Goal: Task Accomplishment & Management: Use online tool/utility

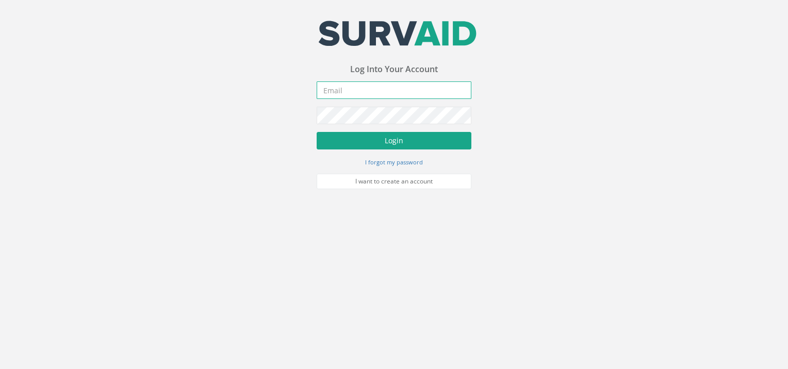
type input "[EMAIL_ADDRESS][DOMAIN_NAME]"
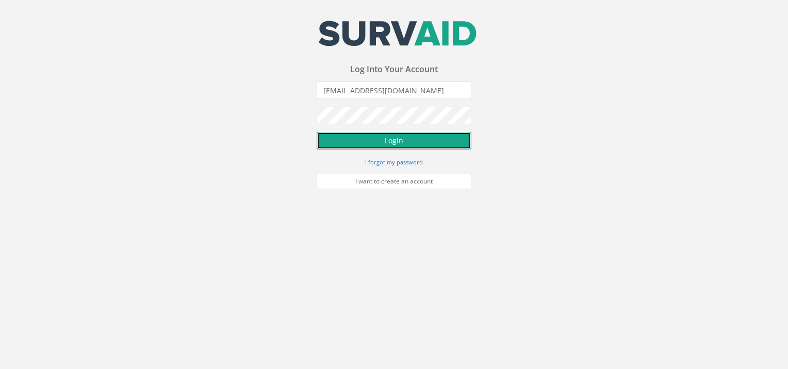
click at [385, 144] on button "Login" at bounding box center [394, 141] width 155 height 18
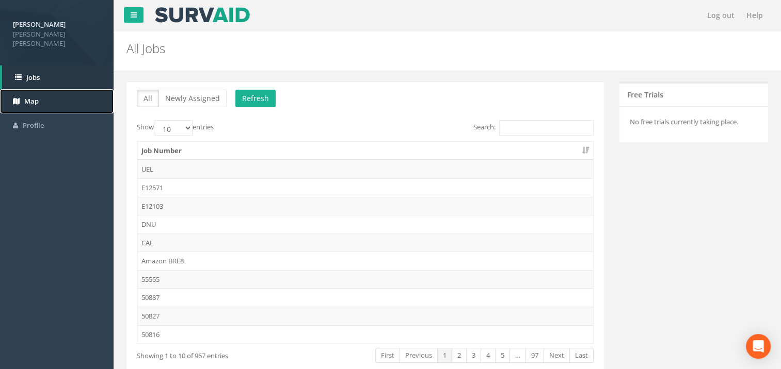
click at [23, 89] on link "Map" at bounding box center [57, 101] width 114 height 24
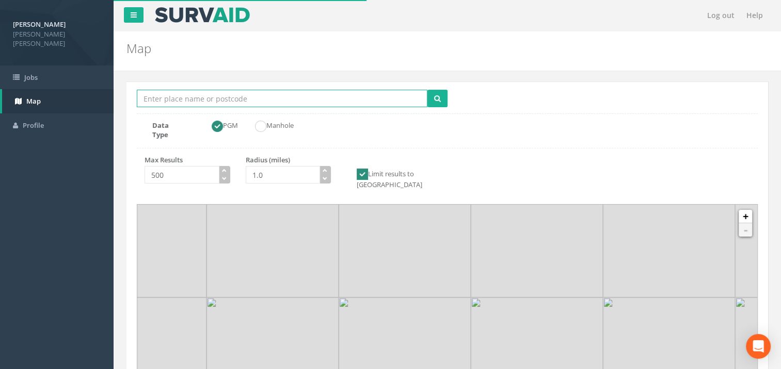
click at [176, 99] on input "Location Search Box" at bounding box center [282, 99] width 290 height 18
type input "[GEOGRAPHIC_DATA]"
click at [427, 90] on button "submit" at bounding box center [437, 99] width 20 height 18
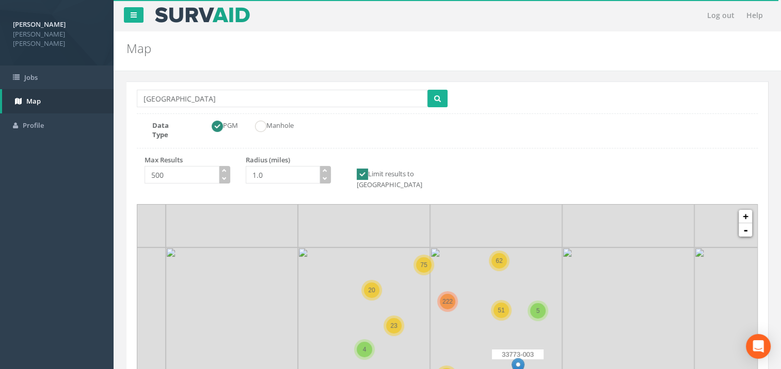
drag, startPoint x: 468, startPoint y: 256, endPoint x: 471, endPoint y: 248, distance: 9.0
click at [471, 248] on icon at bounding box center [449, 324] width 807 height 336
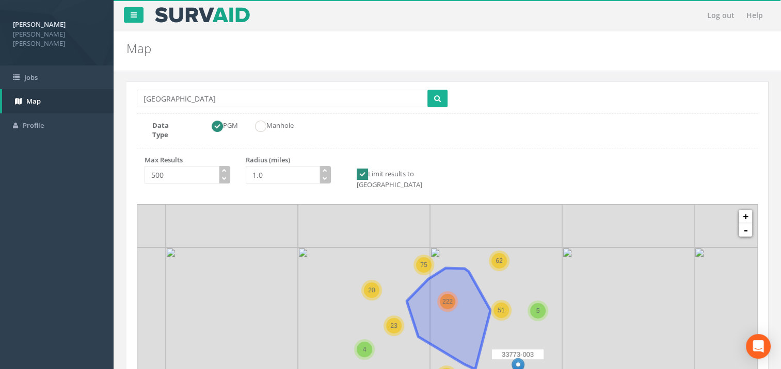
click at [446, 294] on div "222" at bounding box center [447, 301] width 15 height 15
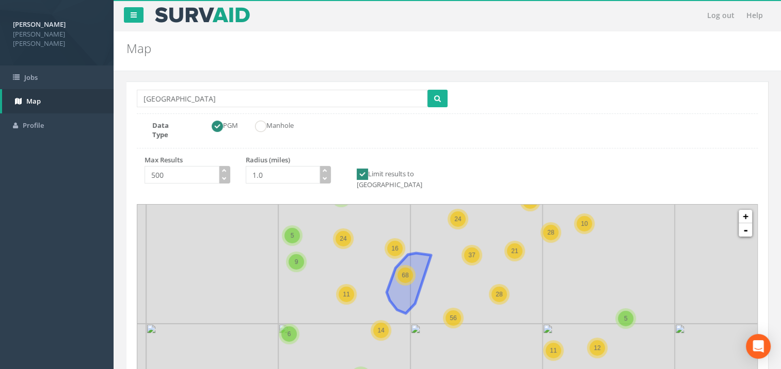
click at [410, 268] on div "68" at bounding box center [404, 275] width 15 height 15
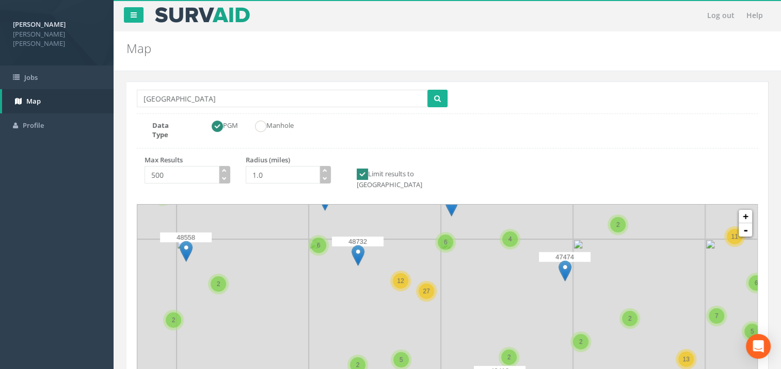
drag, startPoint x: 447, startPoint y: 306, endPoint x: 434, endPoint y: 315, distance: 15.5
click at [434, 315] on icon at bounding box center [434, 341] width 807 height 336
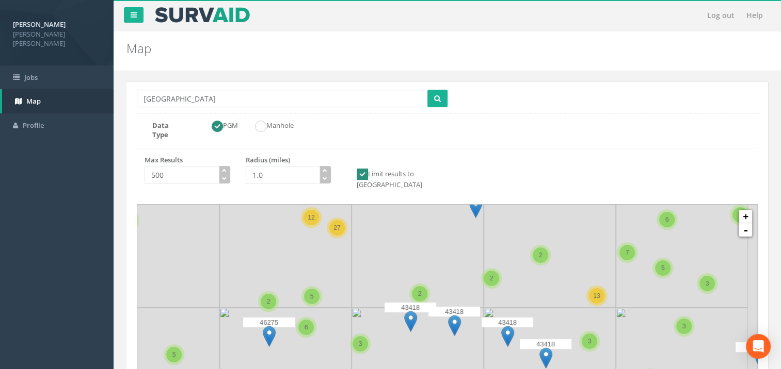
drag, startPoint x: 530, startPoint y: 291, endPoint x: 441, endPoint y: 224, distance: 111.6
click at [441, 224] on icon at bounding box center [358, 270] width 807 height 336
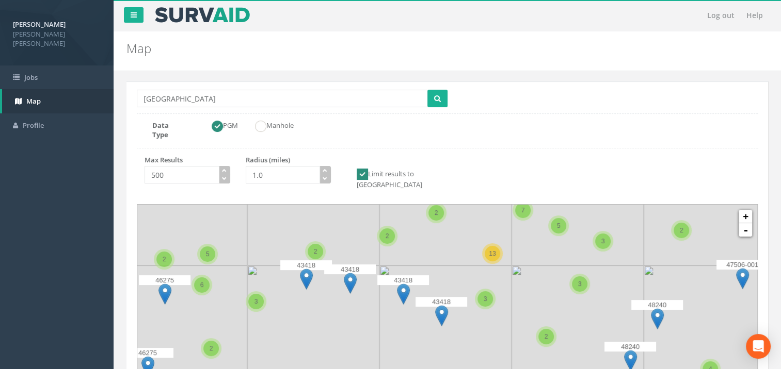
drag, startPoint x: 561, startPoint y: 247, endPoint x: 473, endPoint y: 216, distance: 93.7
click at [473, 216] on icon at bounding box center [343, 291] width 807 height 336
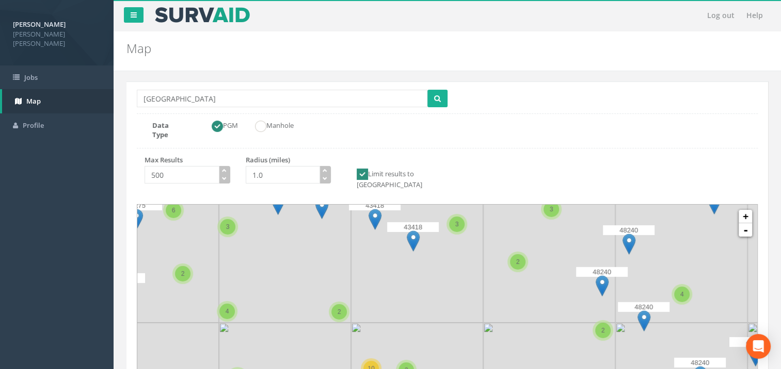
drag, startPoint x: 524, startPoint y: 330, endPoint x: 495, endPoint y: 255, distance: 80.2
click at [495, 255] on icon at bounding box center [418, 259] width 807 height 336
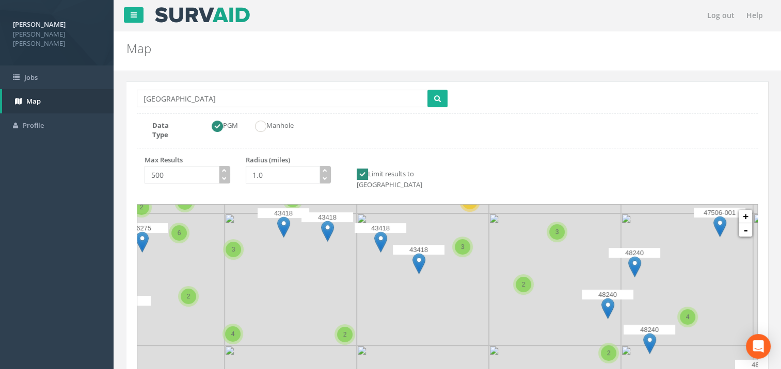
drag, startPoint x: 447, startPoint y: 270, endPoint x: 462, endPoint y: 324, distance: 55.7
click at [462, 324] on icon at bounding box center [453, 356] width 807 height 336
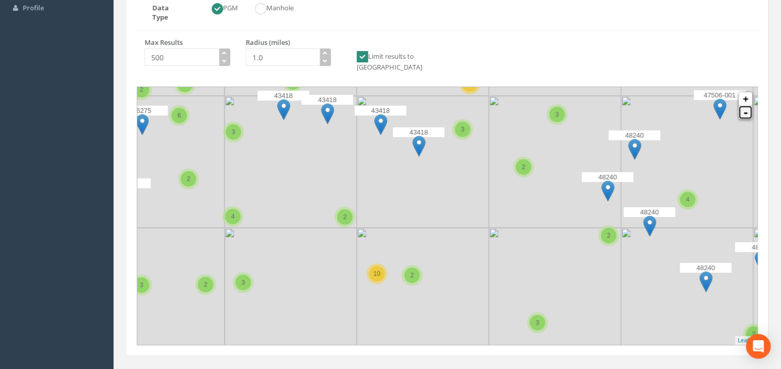
click at [744, 106] on link "-" at bounding box center [744, 112] width 13 height 13
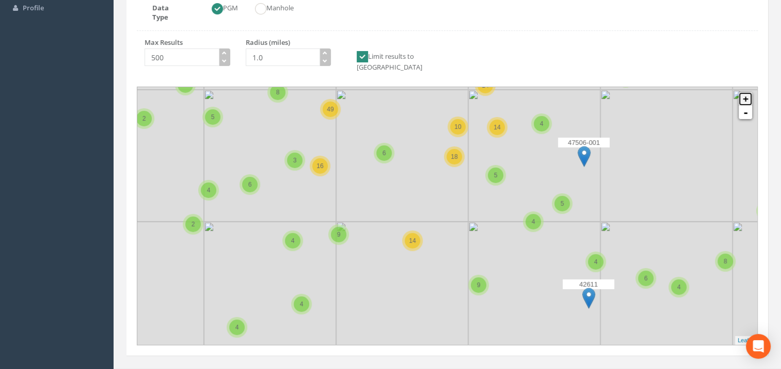
click at [746, 92] on link "+" at bounding box center [744, 98] width 13 height 13
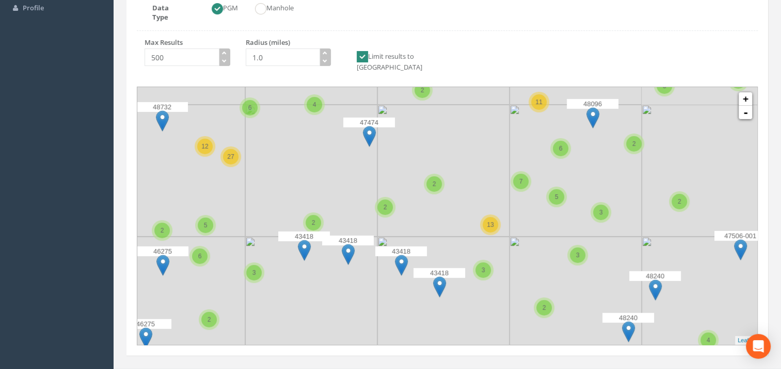
drag, startPoint x: 346, startPoint y: 221, endPoint x: 345, endPoint y: 268, distance: 47.0
click at [345, 268] on icon at bounding box center [467, 357] width 807 height 336
click at [743, 92] on link "+" at bounding box center [744, 98] width 13 height 13
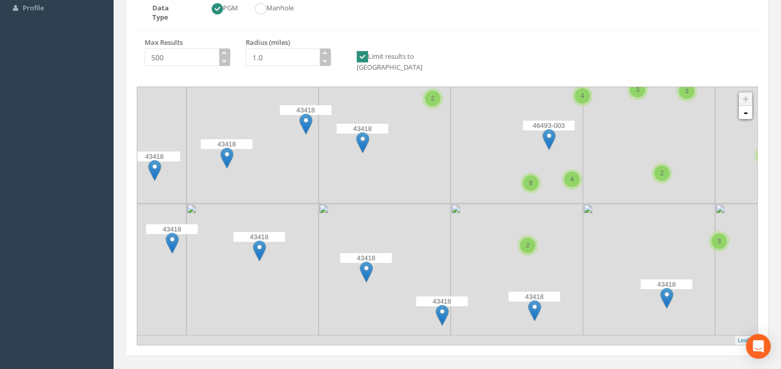
drag, startPoint x: 502, startPoint y: 153, endPoint x: 512, endPoint y: 124, distance: 31.2
click at [512, 124] on icon at bounding box center [458, 162] width 807 height 336
click at [530, 180] on span "8" at bounding box center [531, 183] width 4 height 7
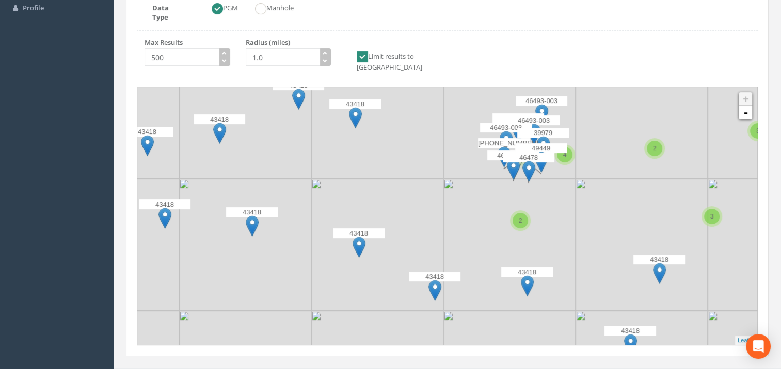
drag, startPoint x: 516, startPoint y: 246, endPoint x: 510, endPoint y: 205, distance: 40.7
click at [510, 205] on icon at bounding box center [440, 191] width 807 height 336
click at [508, 131] on img at bounding box center [505, 141] width 13 height 21
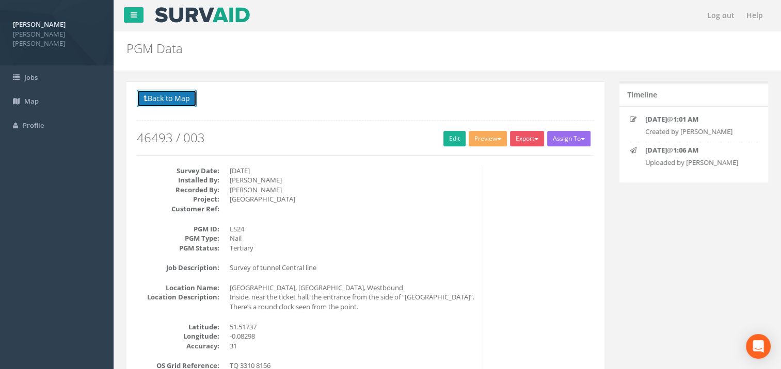
click at [161, 95] on button "Back to Map" at bounding box center [167, 99] width 60 height 18
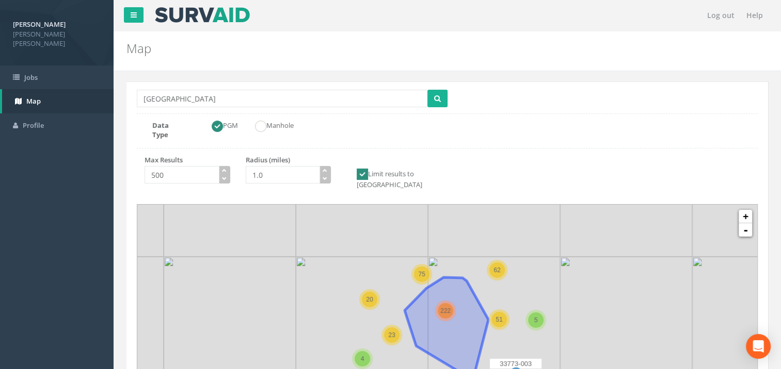
click at [447, 303] on div "222" at bounding box center [445, 310] width 15 height 15
click at [449, 307] on span "222" at bounding box center [445, 310] width 10 height 7
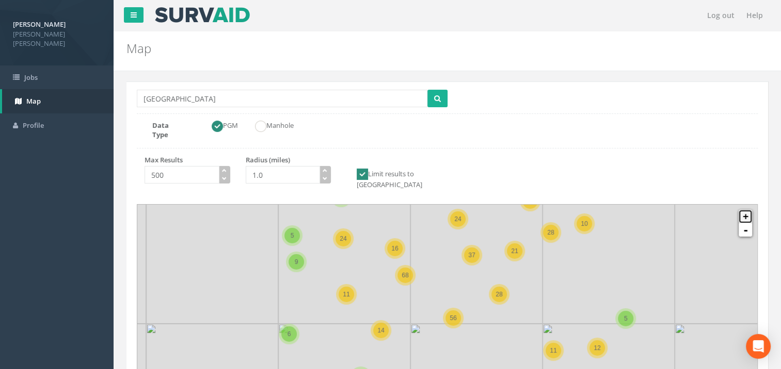
click at [745, 210] on link "+" at bounding box center [744, 216] width 13 height 13
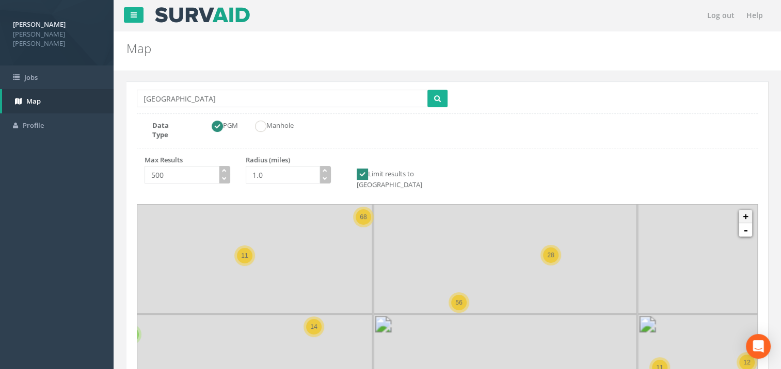
scroll to position [73, 0]
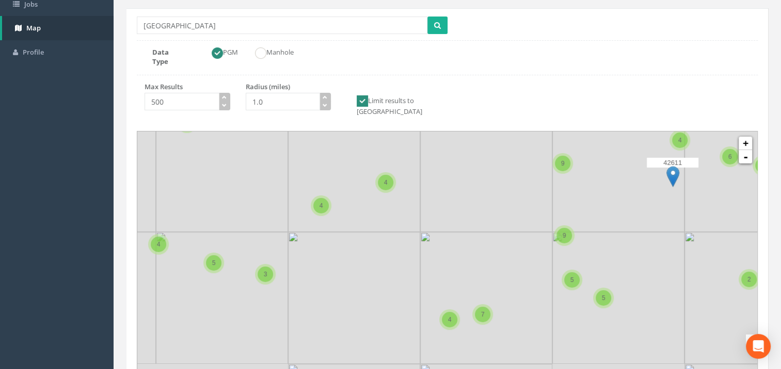
drag, startPoint x: 484, startPoint y: 268, endPoint x: 528, endPoint y: 157, distance: 119.8
click at [528, 157] on icon at bounding box center [494, 120] width 807 height 336
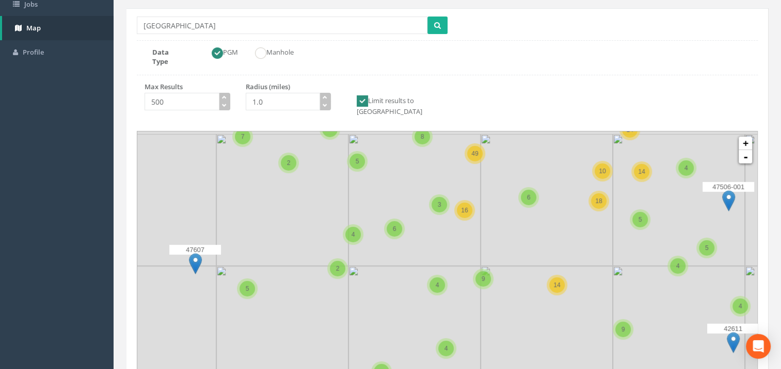
drag, startPoint x: 480, startPoint y: 237, endPoint x: 546, endPoint y: 387, distance: 163.3
click at [546, 296] on html "[PERSON_NAME] [PERSON_NAME] [PERSON_NAME] Logout S Jobs Map Profile Log out Hel…" at bounding box center [390, 111] width 781 height 369
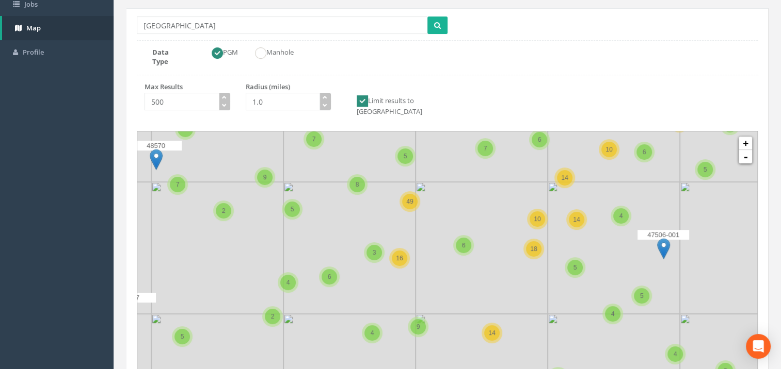
drag, startPoint x: 522, startPoint y: 211, endPoint x: 457, endPoint y: 258, distance: 80.8
click at [457, 258] on icon at bounding box center [382, 308] width 807 height 336
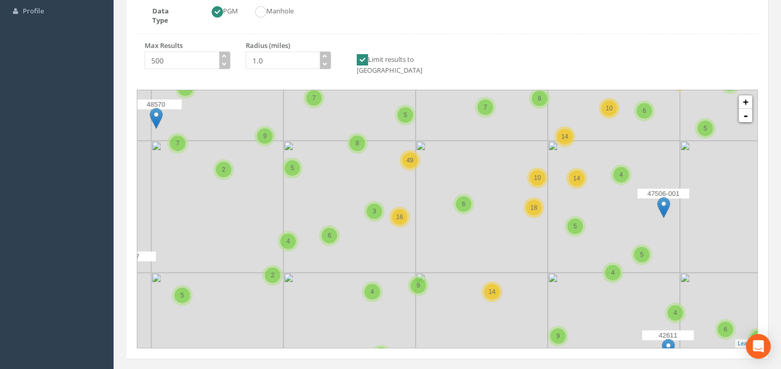
scroll to position [118, 0]
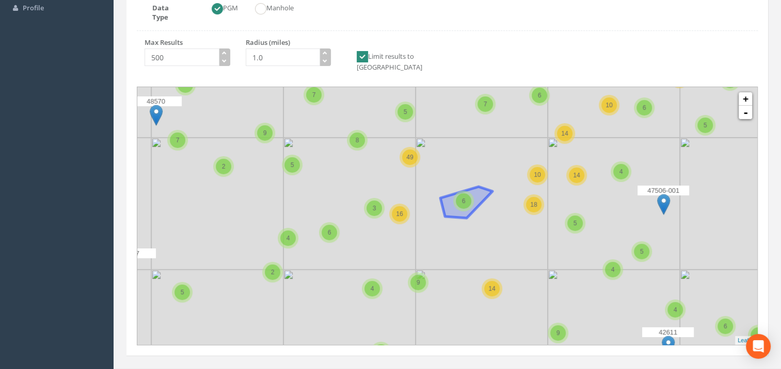
click at [467, 193] on div "6" at bounding box center [463, 200] width 15 height 15
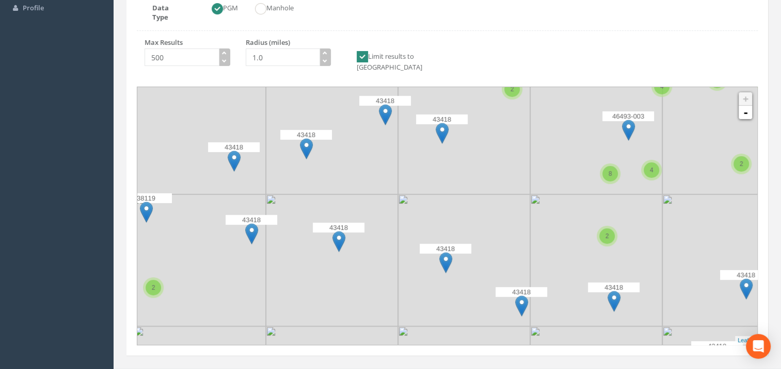
drag, startPoint x: 475, startPoint y: 181, endPoint x: 366, endPoint y: 145, distance: 114.2
click at [366, 145] on icon at bounding box center [337, 190] width 807 height 336
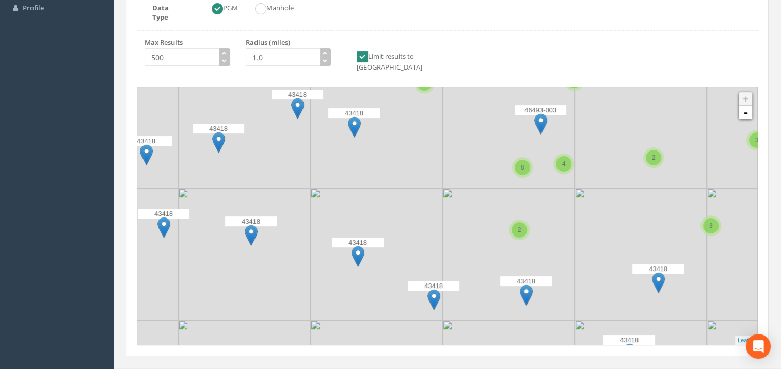
drag, startPoint x: 472, startPoint y: 189, endPoint x: 385, endPoint y: 181, distance: 87.5
click at [389, 183] on icon at bounding box center [359, 210] width 807 height 336
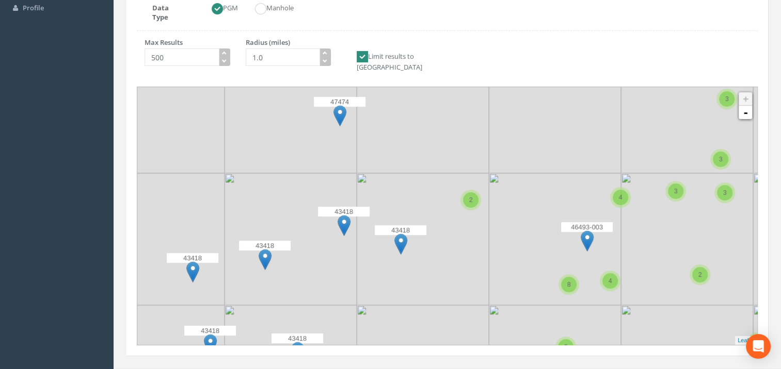
drag, startPoint x: 413, startPoint y: 189, endPoint x: 458, endPoint y: 309, distance: 128.0
click at [458, 312] on icon at bounding box center [493, 333] width 807 height 336
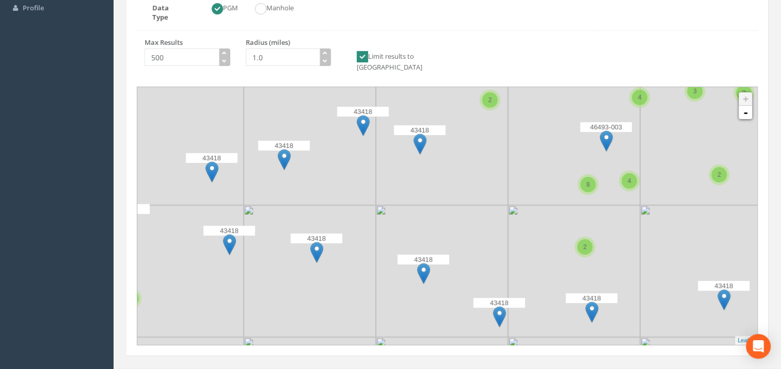
drag, startPoint x: 455, startPoint y: 280, endPoint x: 475, endPoint y: 177, distance: 104.6
click at [475, 177] on icon at bounding box center [467, 114] width 807 height 336
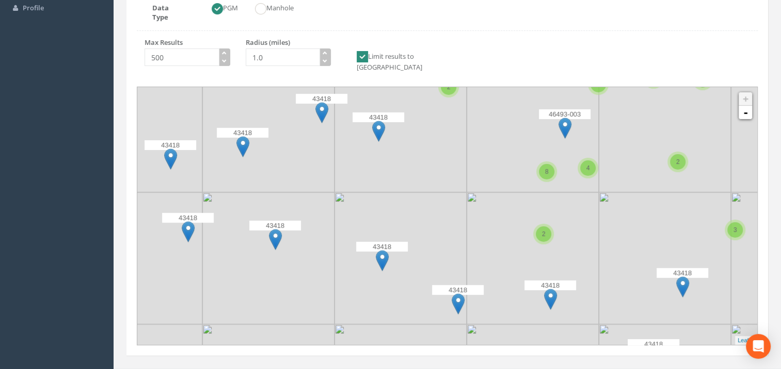
drag, startPoint x: 489, startPoint y: 229, endPoint x: 446, endPoint y: 214, distance: 45.2
click at [446, 214] on icon at bounding box center [406, 203] width 807 height 336
click at [545, 168] on span "8" at bounding box center [547, 171] width 4 height 7
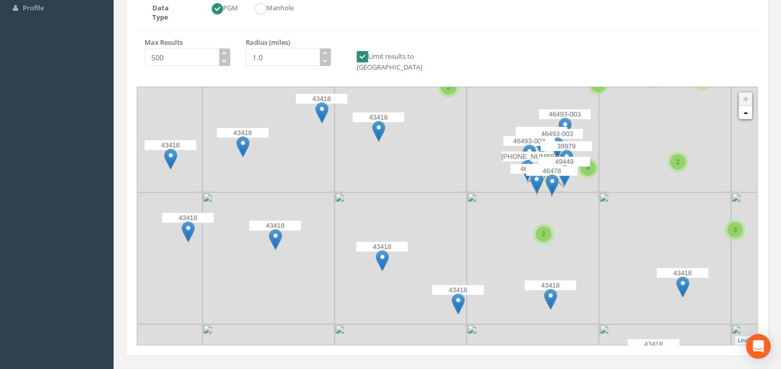
click at [542, 226] on div "2" at bounding box center [543, 233] width 15 height 15
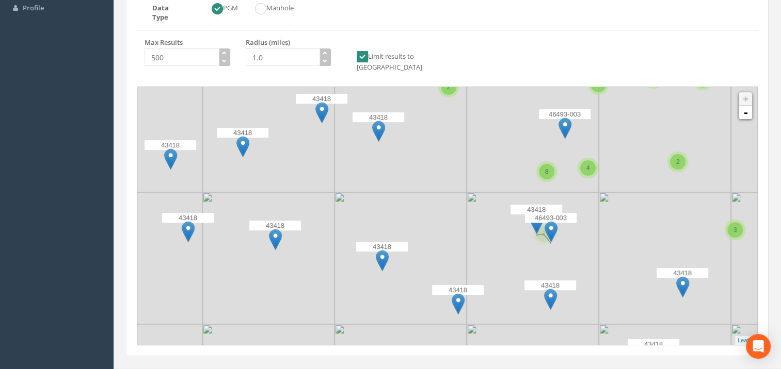
scroll to position [0, 0]
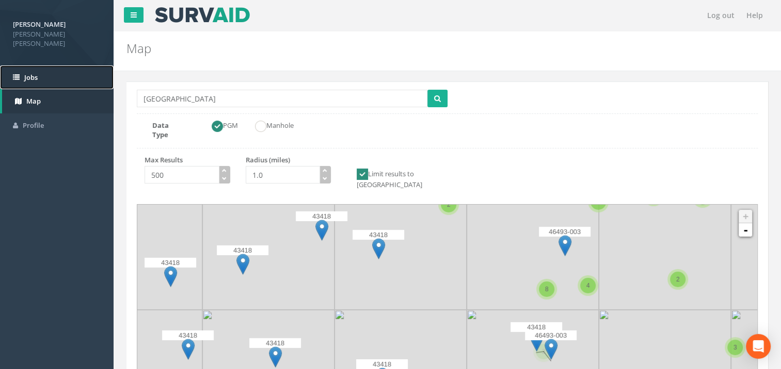
click at [35, 73] on span "Jobs" at bounding box center [30, 77] width 13 height 9
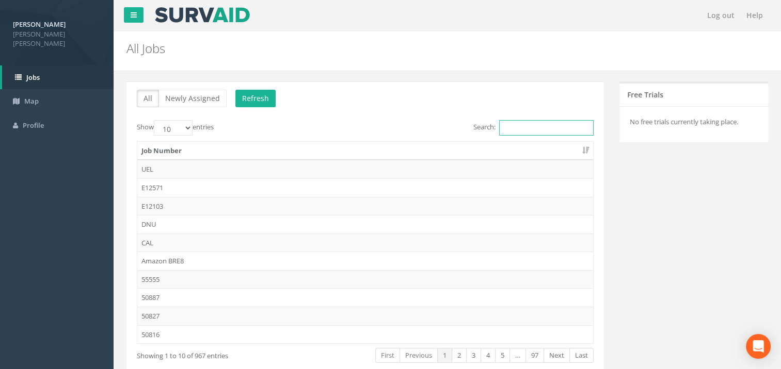
click at [506, 130] on input "Search:" at bounding box center [546, 127] width 94 height 15
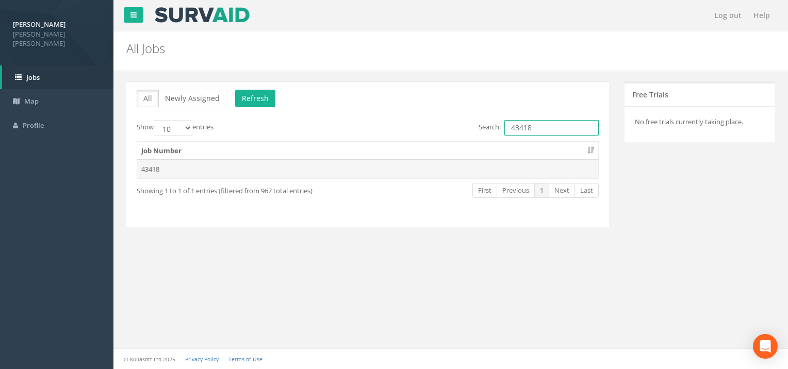
type input "43418"
click at [162, 164] on td "43418" at bounding box center [367, 169] width 461 height 19
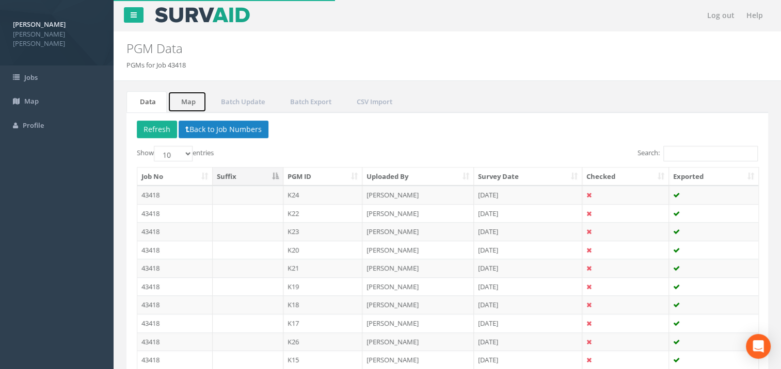
click at [196, 101] on link "Map" at bounding box center [187, 101] width 39 height 21
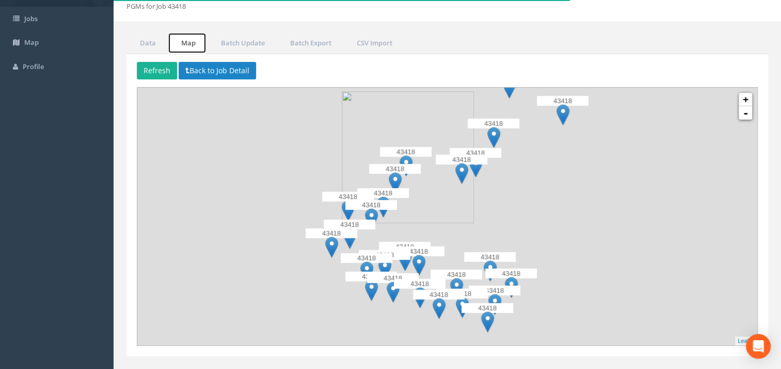
scroll to position [78, 0]
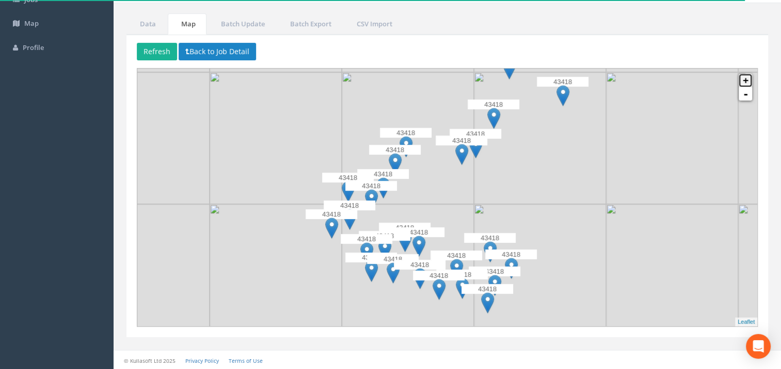
click at [744, 80] on link "+" at bounding box center [744, 80] width 13 height 13
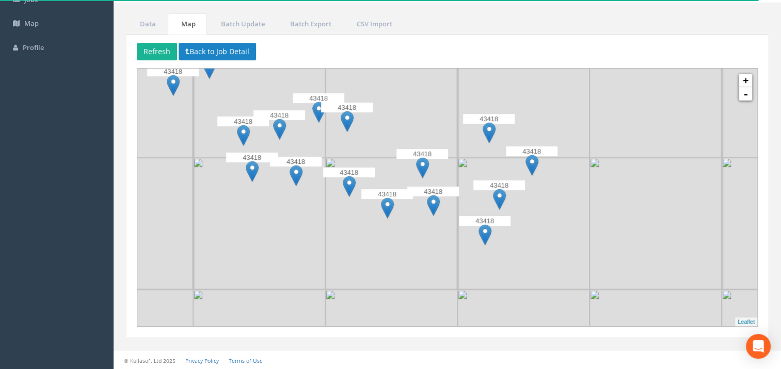
drag, startPoint x: 459, startPoint y: 276, endPoint x: 416, endPoint y: 89, distance: 191.7
click at [416, 89] on img at bounding box center [391, 92] width 132 height 132
click at [749, 78] on link "+" at bounding box center [744, 80] width 13 height 13
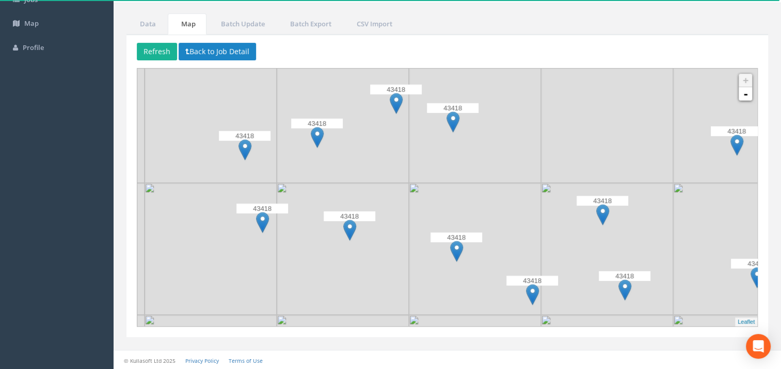
drag, startPoint x: 398, startPoint y: 176, endPoint x: 608, endPoint y: 244, distance: 220.1
click at [608, 244] on img at bounding box center [607, 249] width 132 height 132
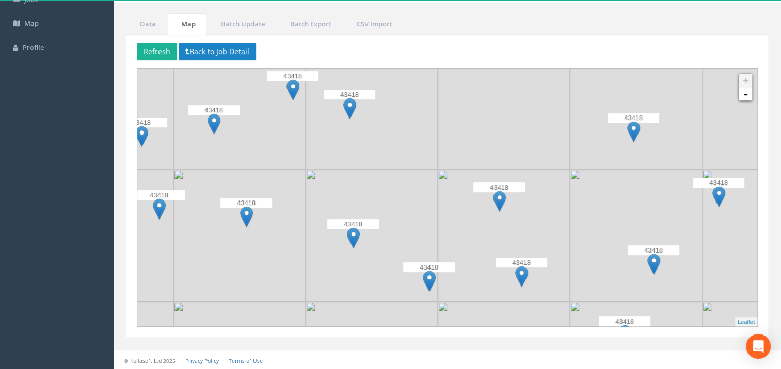
drag, startPoint x: 557, startPoint y: 149, endPoint x: 454, endPoint y: 135, distance: 104.1
click at [454, 135] on img at bounding box center [504, 104] width 132 height 132
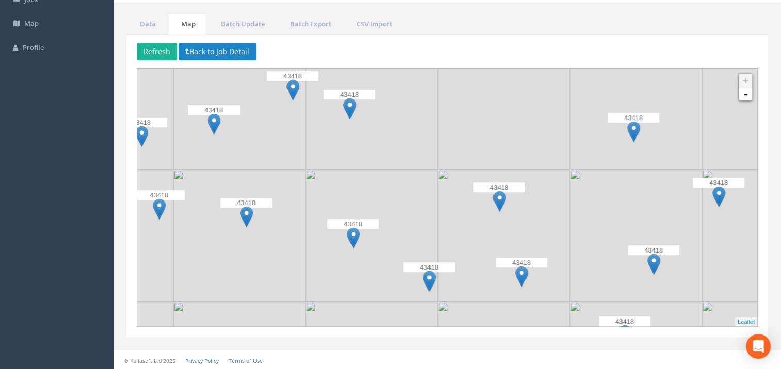
click at [428, 285] on img at bounding box center [429, 281] width 13 height 21
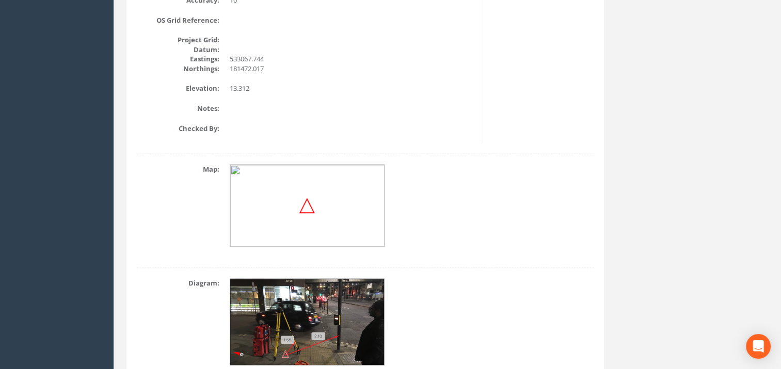
scroll to position [386, 0]
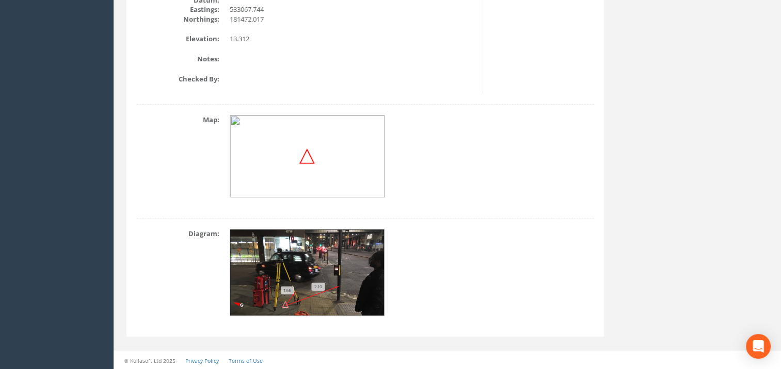
click at [336, 266] on img at bounding box center [307, 273] width 155 height 87
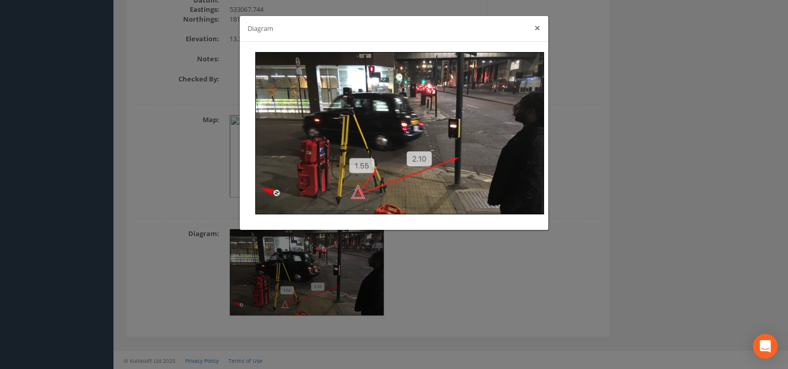
click at [539, 29] on button "×" at bounding box center [538, 28] width 6 height 11
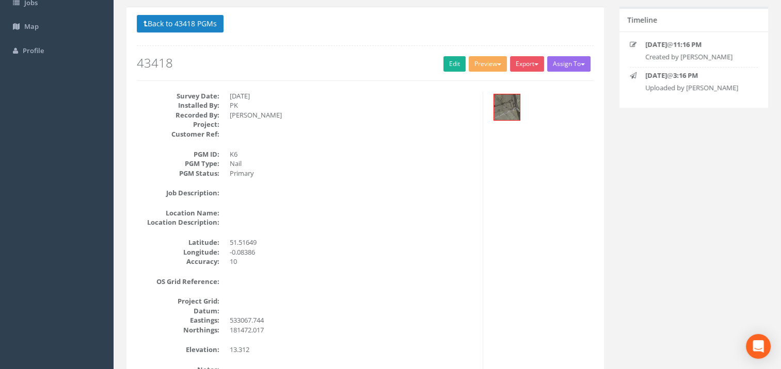
scroll to position [0, 0]
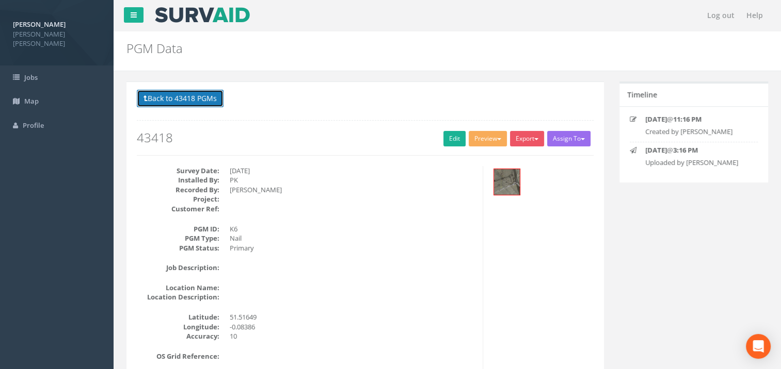
click at [183, 97] on button "Back to 43418 PGMs" at bounding box center [180, 99] width 87 height 18
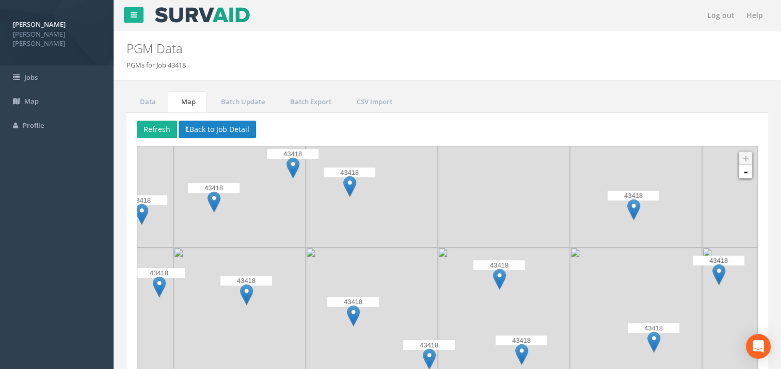
scroll to position [78, 0]
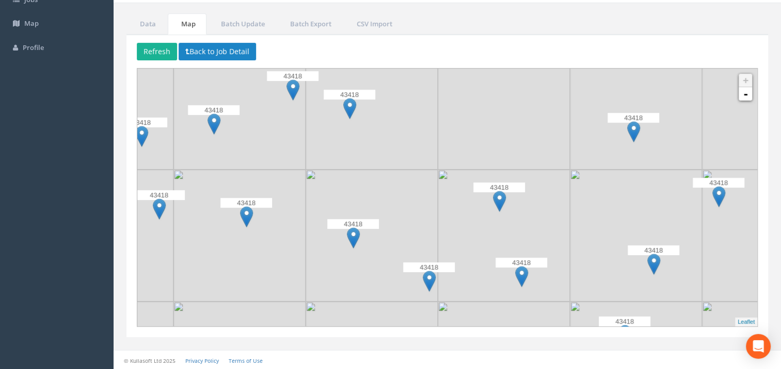
click at [355, 237] on img at bounding box center [353, 238] width 13 height 21
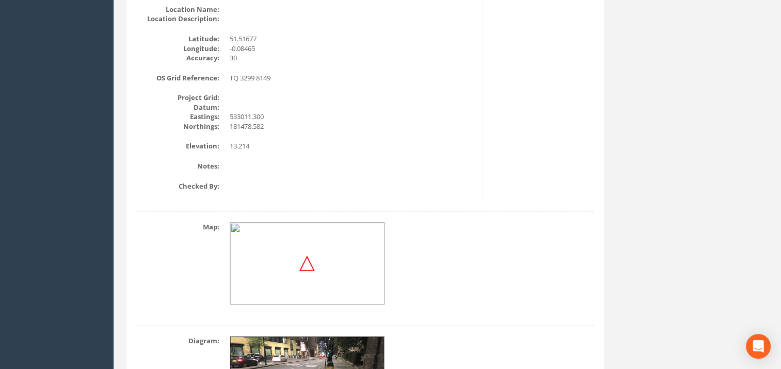
scroll to position [386, 0]
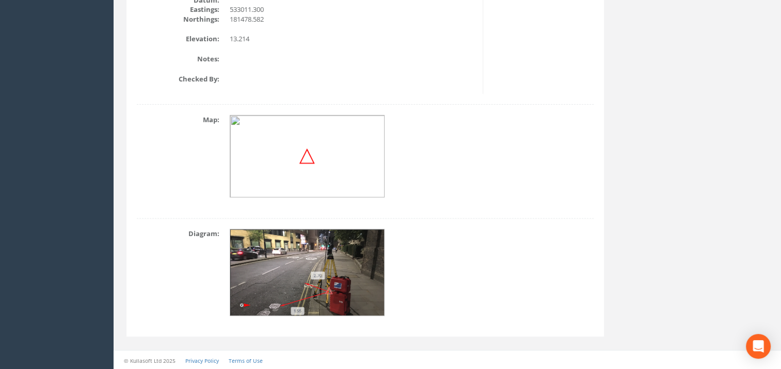
click at [314, 256] on img at bounding box center [307, 273] width 155 height 87
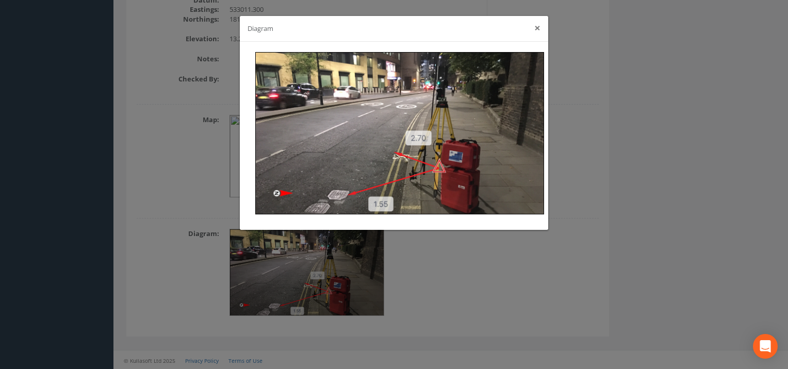
click at [536, 31] on button "×" at bounding box center [538, 28] width 6 height 11
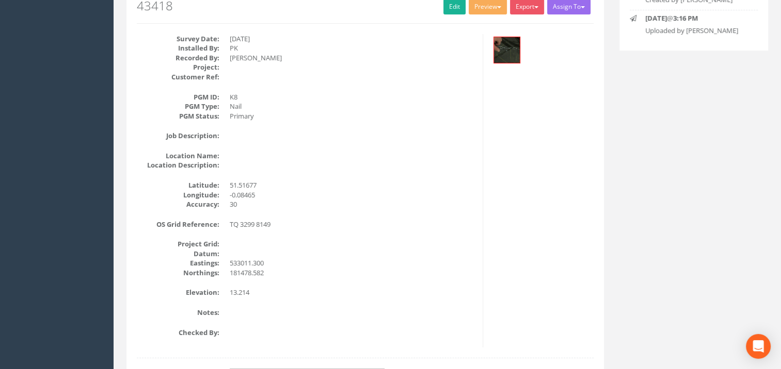
scroll to position [25, 0]
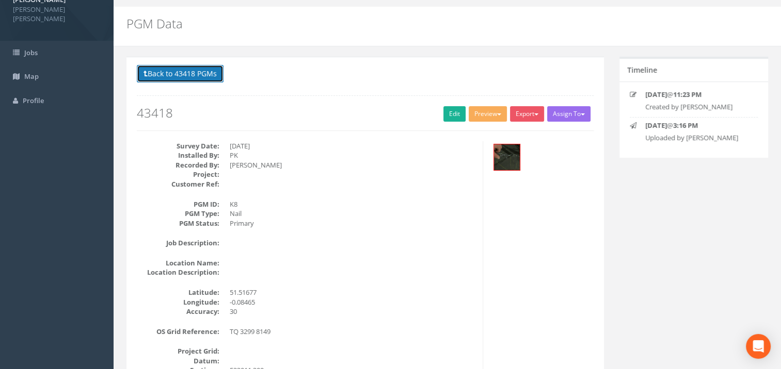
click at [175, 78] on button "Back to 43418 PGMs" at bounding box center [180, 74] width 87 height 18
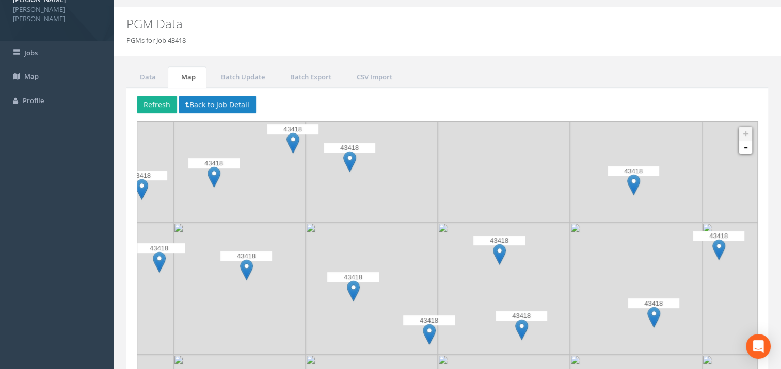
click at [497, 252] on img at bounding box center [499, 254] width 13 height 21
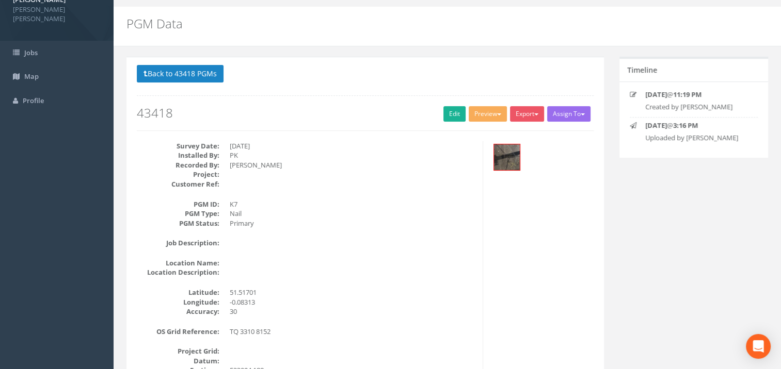
scroll to position [386, 0]
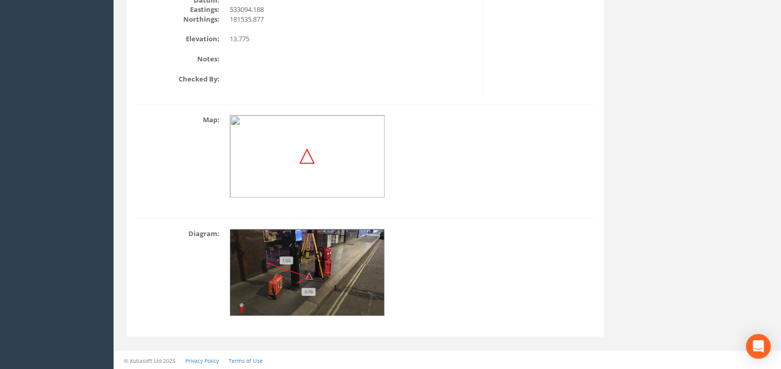
click at [347, 275] on img at bounding box center [307, 273] width 155 height 87
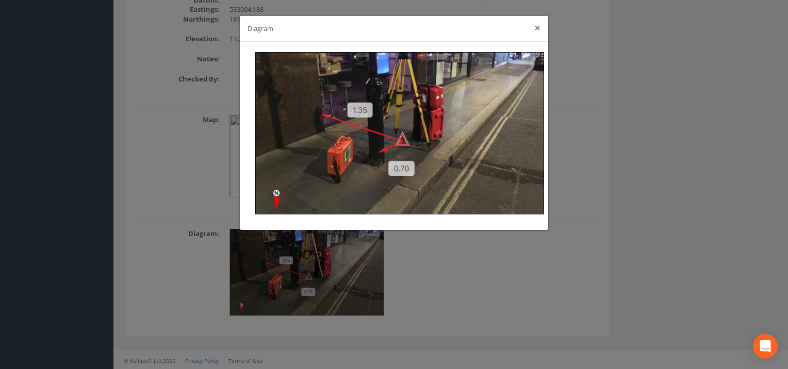
click at [541, 28] on button "×" at bounding box center [538, 28] width 6 height 11
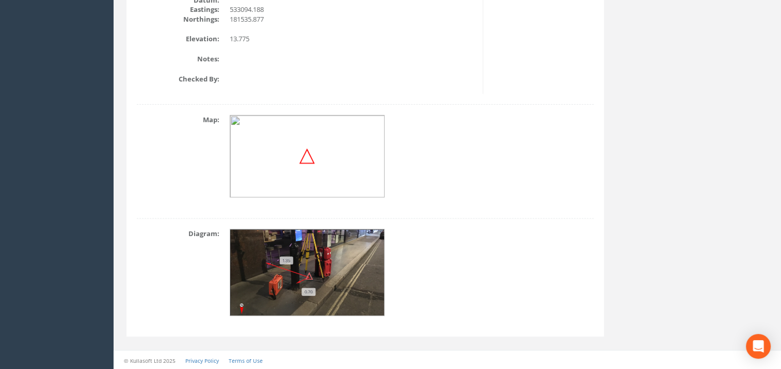
click at [312, 277] on img at bounding box center [307, 273] width 155 height 87
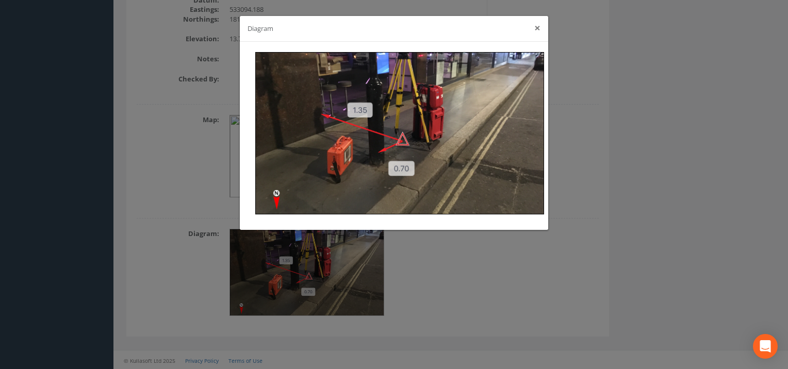
click at [537, 28] on button "×" at bounding box center [538, 28] width 6 height 11
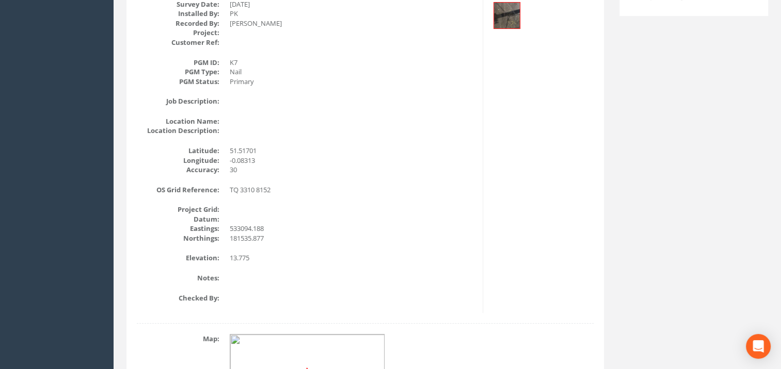
scroll to position [145, 0]
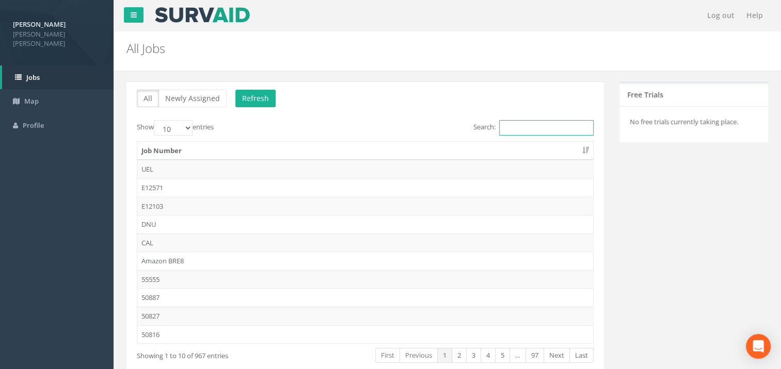
click at [528, 126] on input "Search:" at bounding box center [546, 127] width 94 height 15
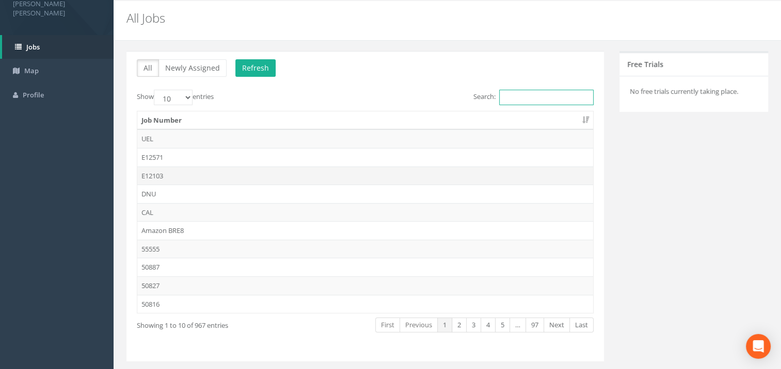
scroll to position [54, 0]
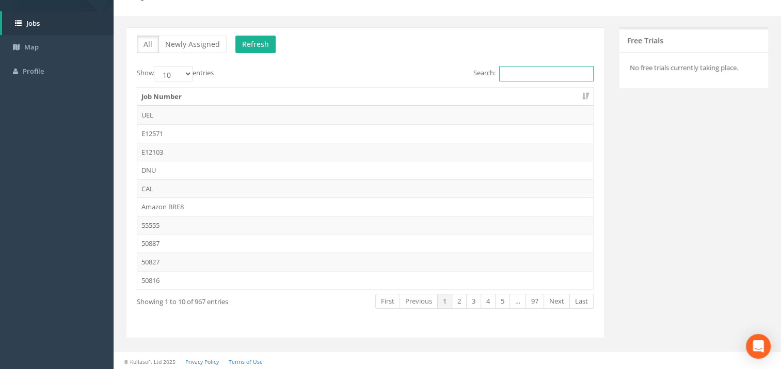
click at [542, 74] on input "Search:" at bounding box center [546, 73] width 94 height 15
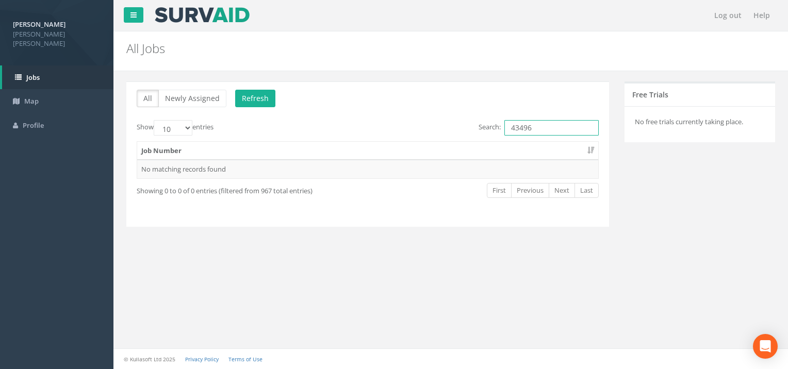
drag, startPoint x: 540, startPoint y: 129, endPoint x: 519, endPoint y: 126, distance: 22.0
click at [519, 126] on input "43496" at bounding box center [552, 127] width 94 height 15
type input "43418"
click at [176, 171] on td "43418" at bounding box center [367, 169] width 461 height 19
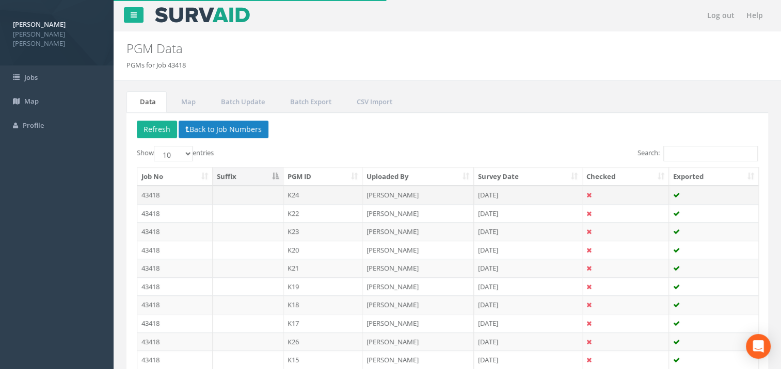
scroll to position [79, 0]
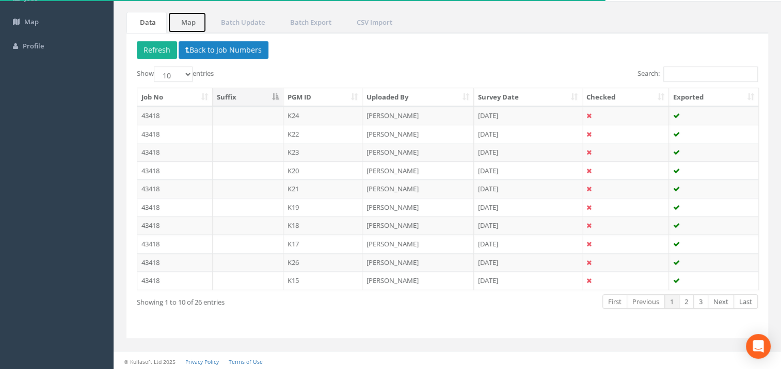
click at [203, 21] on link "Map" at bounding box center [187, 22] width 39 height 21
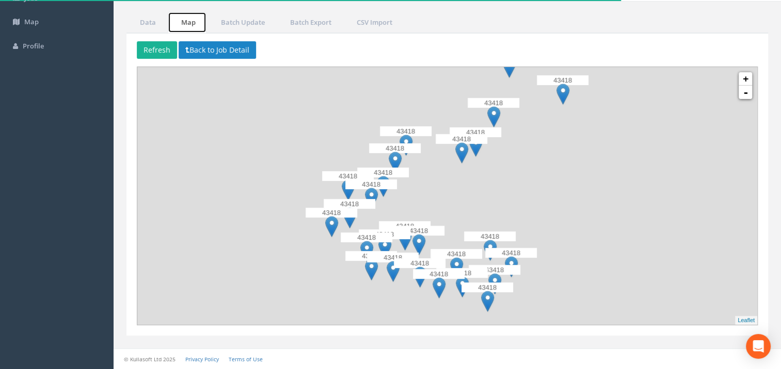
scroll to position [78, 0]
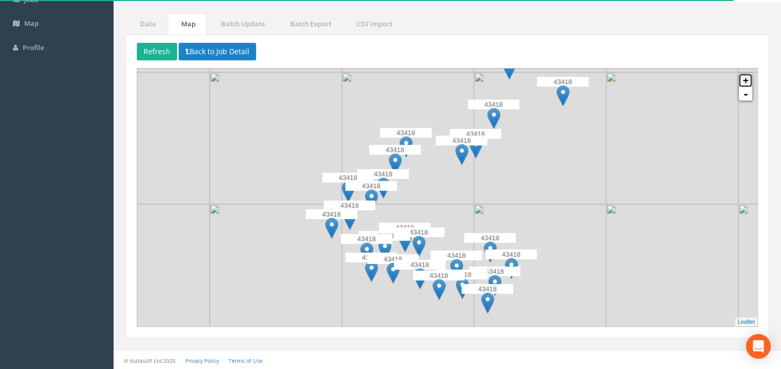
click at [744, 79] on link "+" at bounding box center [744, 80] width 13 height 13
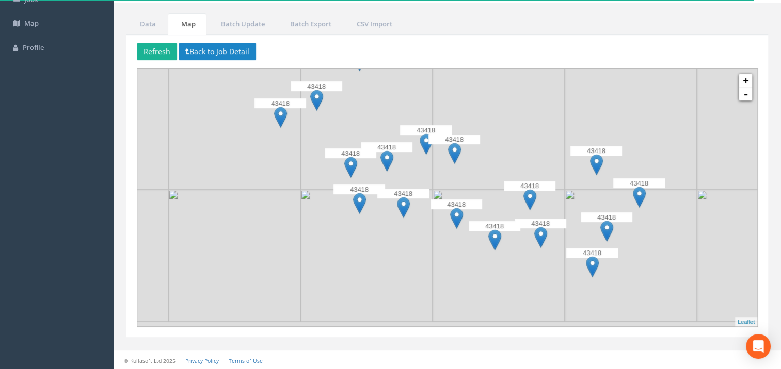
drag, startPoint x: 513, startPoint y: 244, endPoint x: 579, endPoint y: 90, distance: 167.1
click at [579, 90] on img at bounding box center [630, 124] width 132 height 132
click at [748, 78] on link "+" at bounding box center [744, 80] width 13 height 13
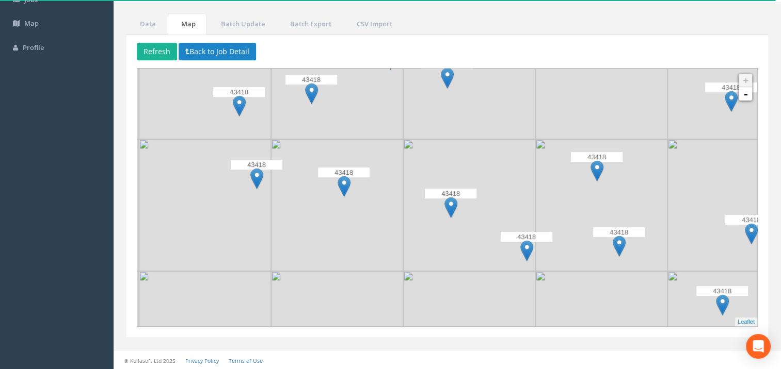
drag, startPoint x: 529, startPoint y: 250, endPoint x: 499, endPoint y: 235, distance: 33.5
click at [522, 223] on img at bounding box center [469, 205] width 132 height 132
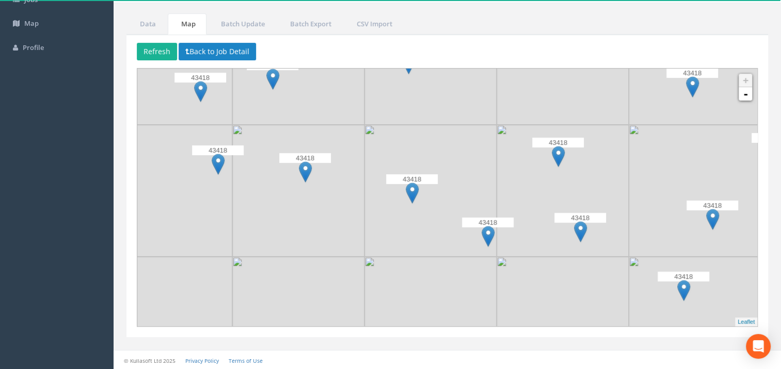
click at [455, 189] on img at bounding box center [430, 191] width 132 height 132
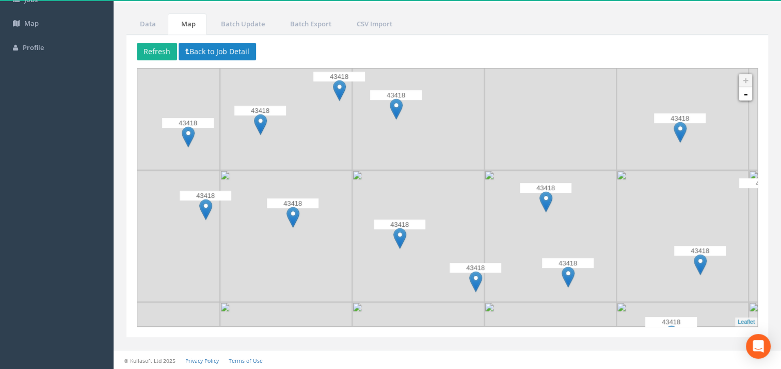
drag, startPoint x: 482, startPoint y: 153, endPoint x: 466, endPoint y: 241, distance: 89.6
click at [466, 241] on img at bounding box center [418, 236] width 132 height 132
click at [396, 104] on img at bounding box center [396, 109] width 13 height 21
click at [394, 105] on img at bounding box center [396, 109] width 13 height 21
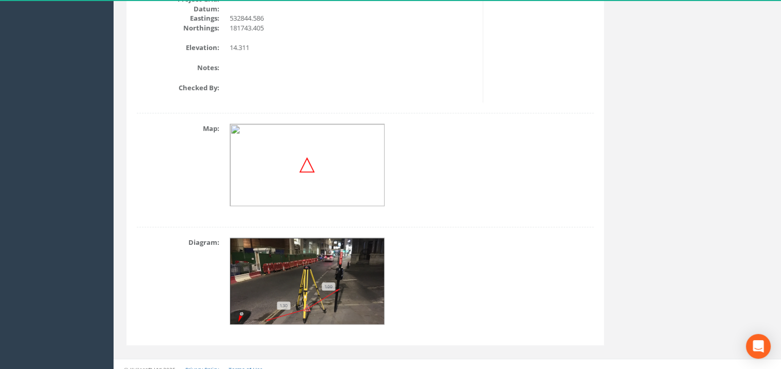
scroll to position [386, 0]
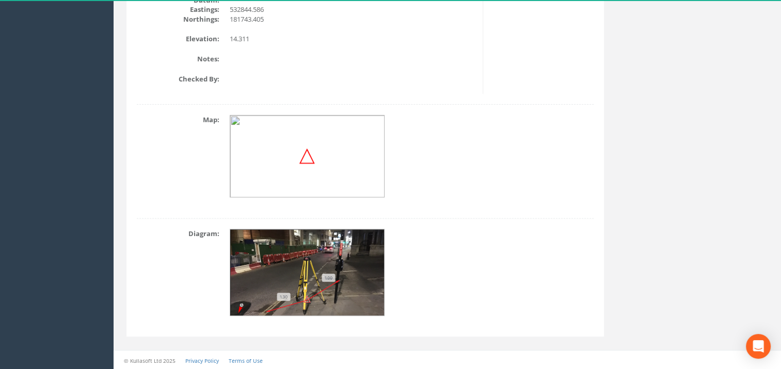
click at [306, 268] on img at bounding box center [307, 273] width 155 height 87
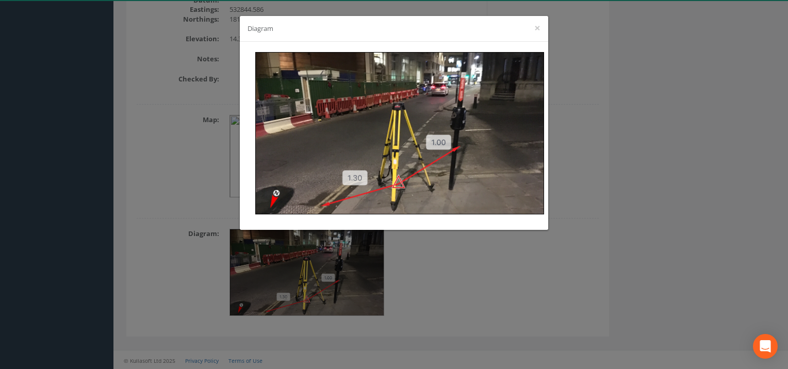
click at [542, 29] on div "Diagram ×" at bounding box center [394, 29] width 309 height 26
click at [535, 29] on button "×" at bounding box center [538, 28] width 6 height 11
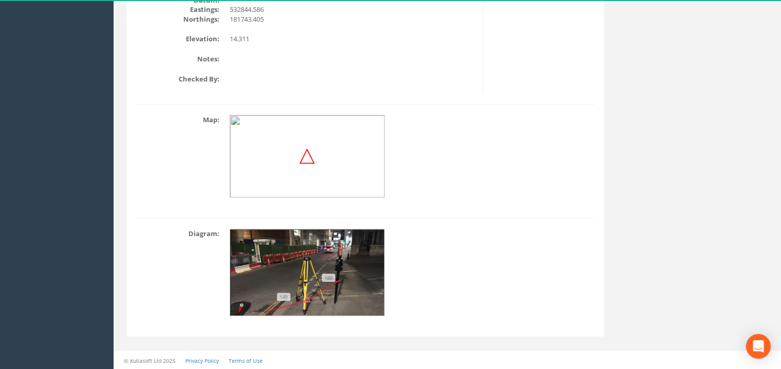
click at [304, 144] on img at bounding box center [307, 156] width 155 height 83
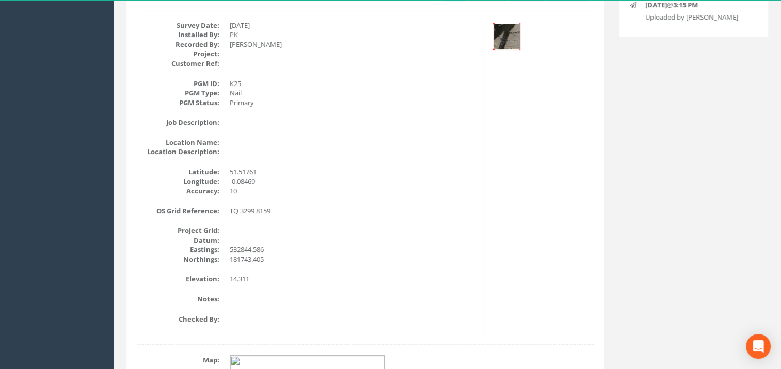
click at [510, 36] on img at bounding box center [507, 37] width 26 height 26
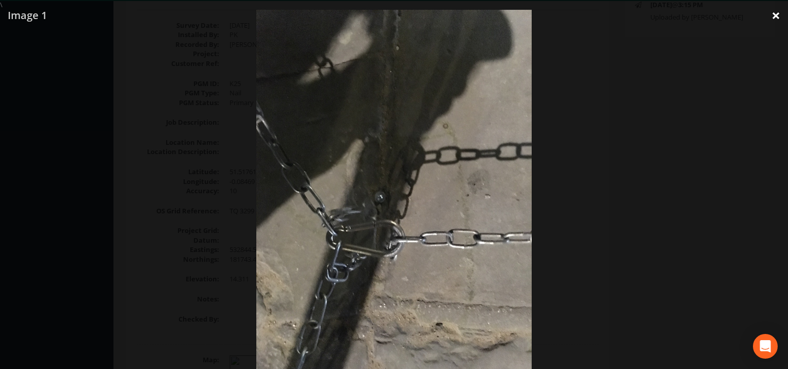
click at [770, 14] on link "×" at bounding box center [776, 15] width 24 height 31
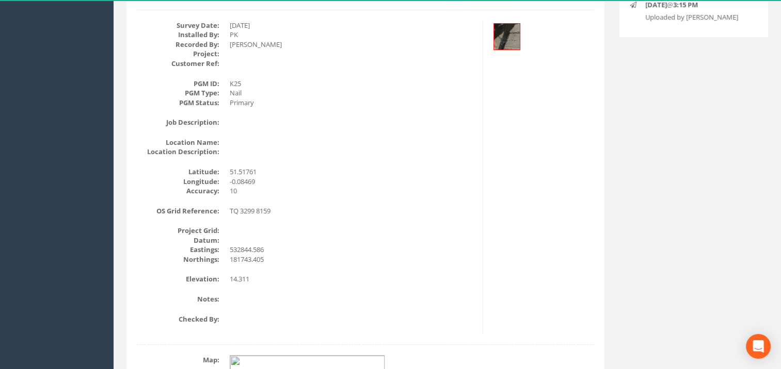
scroll to position [386, 0]
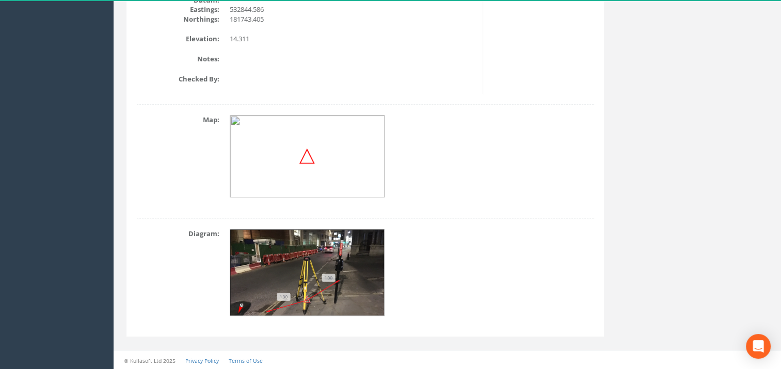
click at [295, 249] on img at bounding box center [307, 273] width 155 height 87
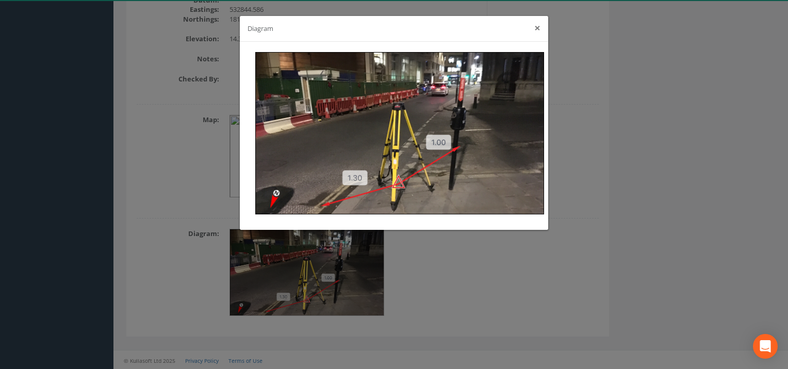
click at [536, 25] on button "×" at bounding box center [538, 28] width 6 height 11
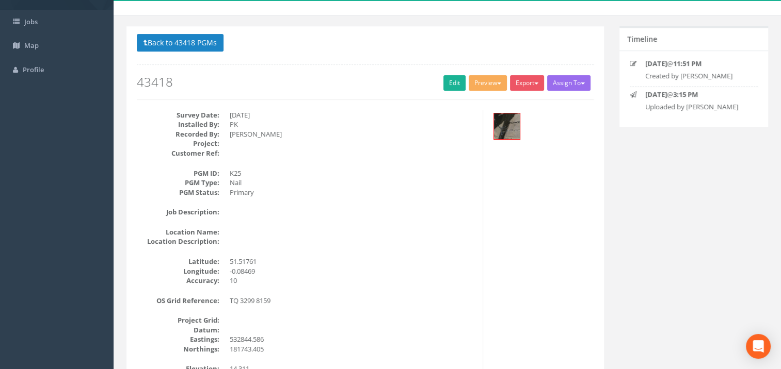
scroll to position [0, 0]
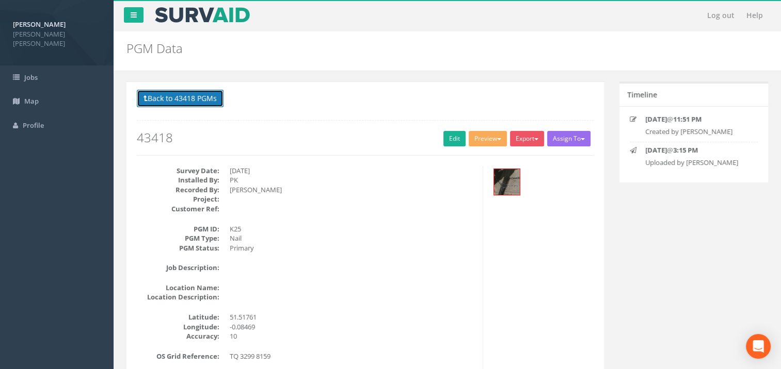
click at [198, 95] on button "Back to 43418 PGMs" at bounding box center [180, 99] width 87 height 18
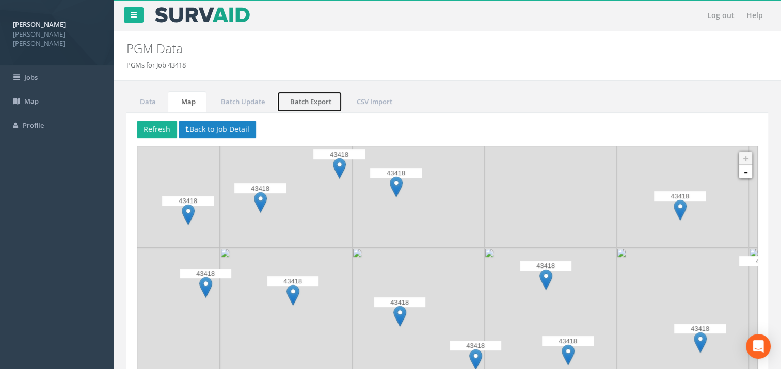
click at [317, 99] on link "Batch Export" at bounding box center [310, 101] width 66 height 21
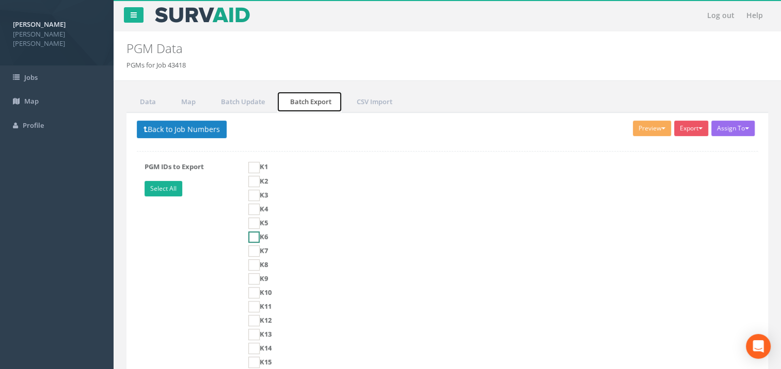
click at [255, 234] on ins at bounding box center [253, 237] width 11 height 11
checkbox input "true"
click at [254, 247] on ins at bounding box center [253, 251] width 11 height 11
checkbox input "true"
click at [250, 267] on ins at bounding box center [253, 265] width 11 height 11
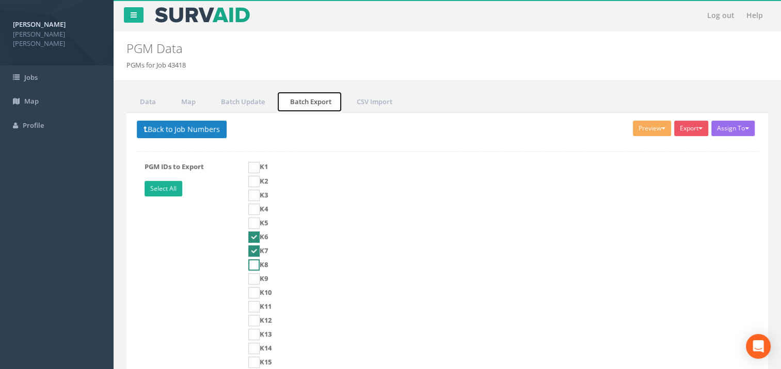
checkbox input "true"
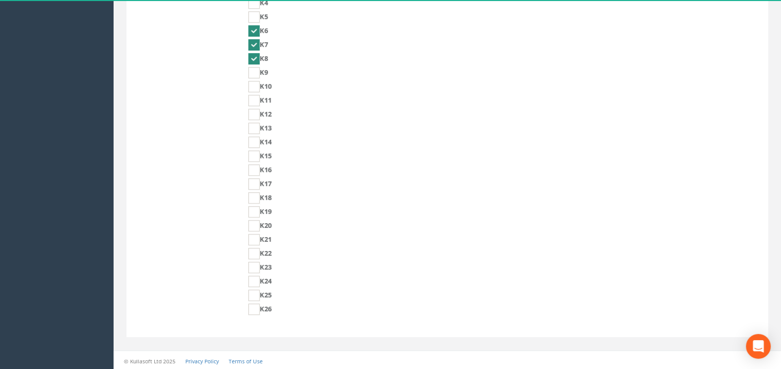
scroll to position [207, 0]
click at [257, 293] on ins at bounding box center [253, 294] width 11 height 11
checkbox input "true"
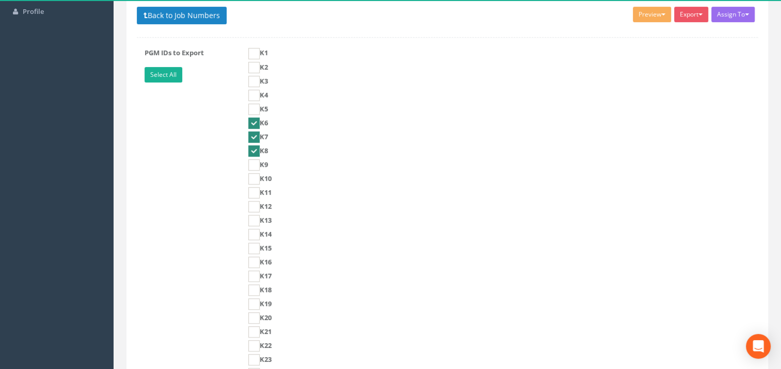
scroll to position [87, 0]
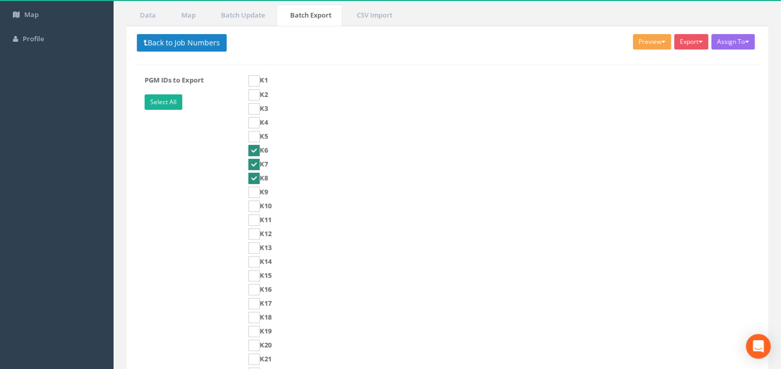
click at [661, 38] on button "Preview" at bounding box center [652, 41] width 38 height 15
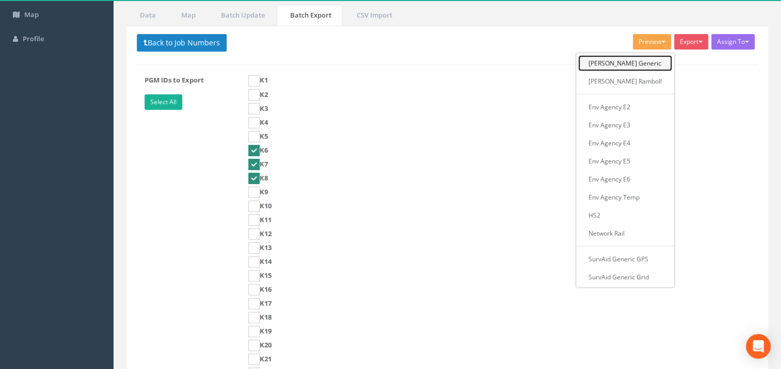
click at [625, 61] on link "[PERSON_NAME] Generic" at bounding box center [625, 63] width 94 height 16
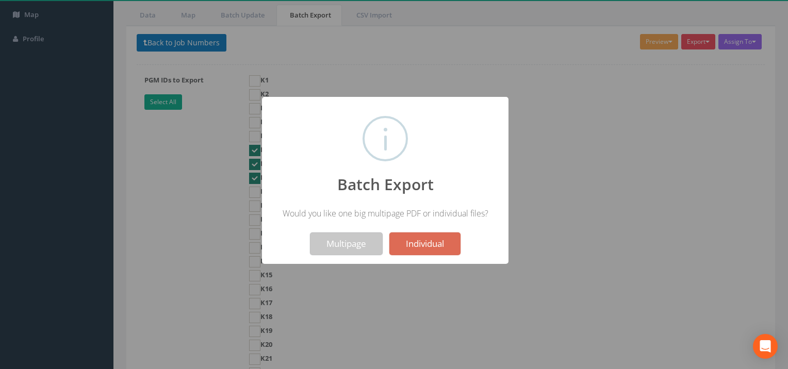
click at [324, 245] on button "Multipage" at bounding box center [346, 244] width 73 height 23
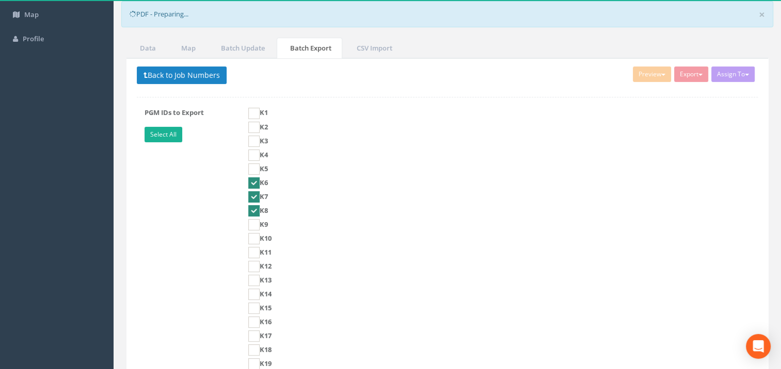
scroll to position [119, 0]
